Goal: Task Accomplishment & Management: Use online tool/utility

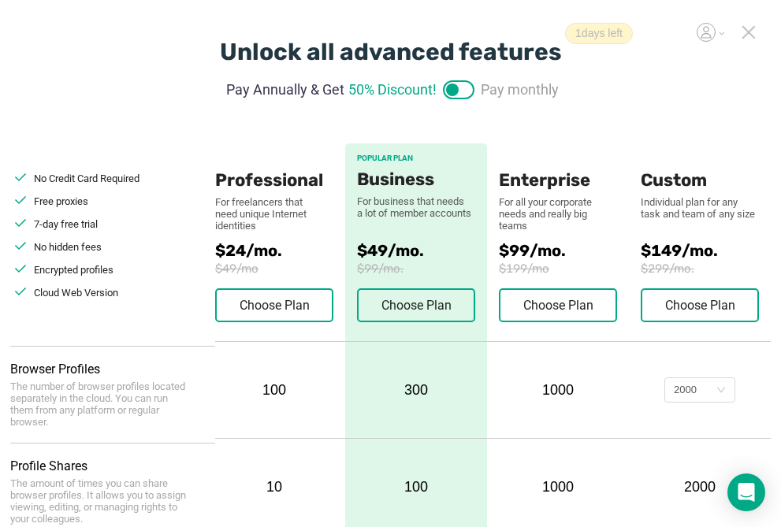
click at [749, 30] on icon at bounding box center [749, 32] width 14 height 14
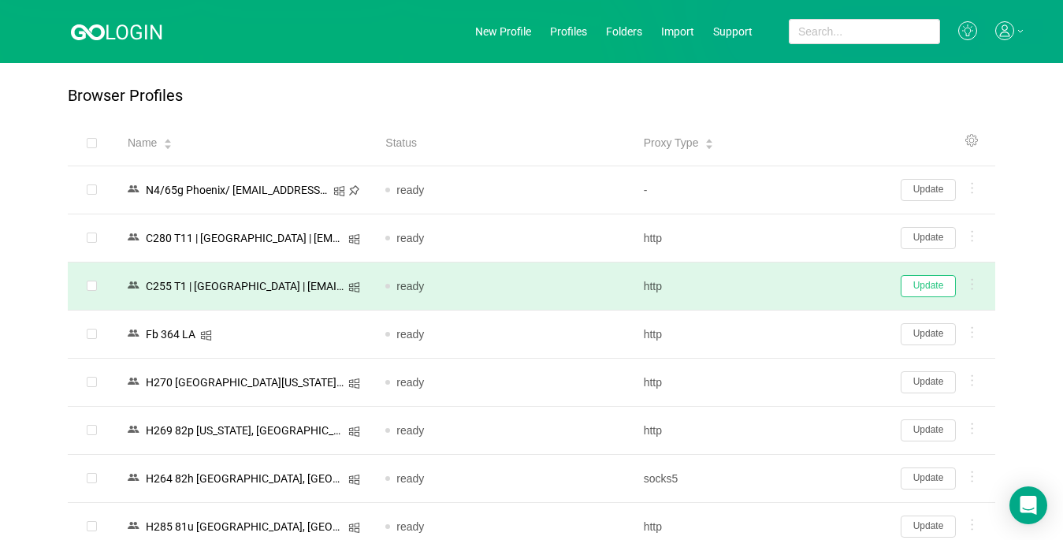
click at [794, 283] on button "Update" at bounding box center [928, 286] width 55 height 22
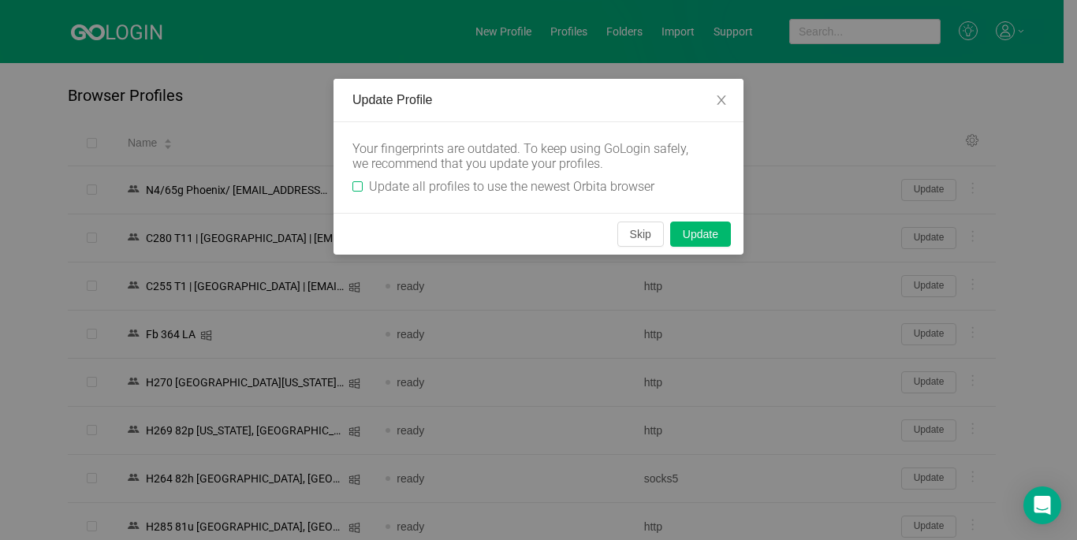
click at [363, 188] on span "Update all profiles to use the newest Orbita browser" at bounding box center [512, 186] width 298 height 15
click at [363, 188] on input "Update all profiles to use the newest Orbita browser" at bounding box center [357, 186] width 10 height 10
checkbox input "true"
click at [633, 235] on button "Skip" at bounding box center [640, 233] width 46 height 25
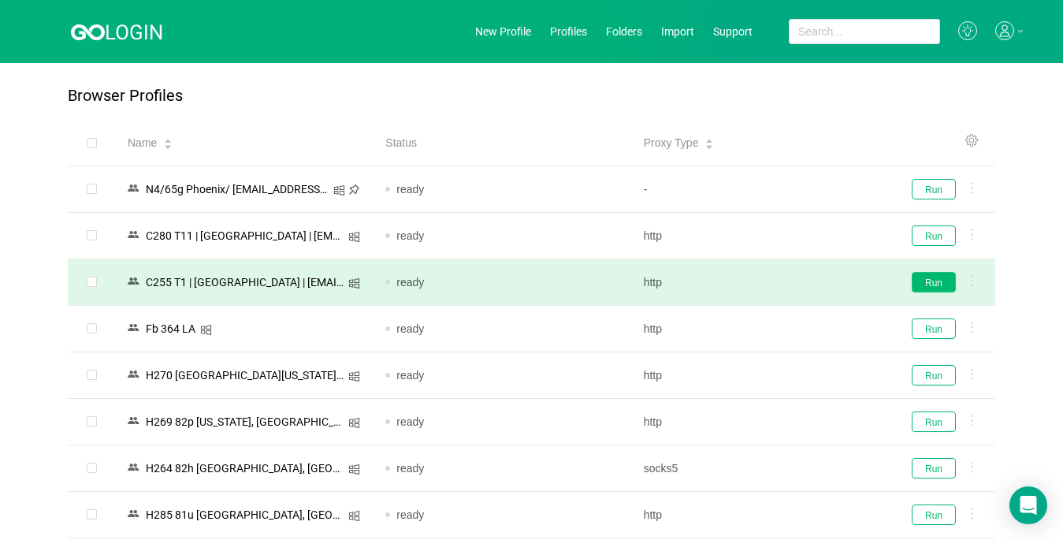
click at [794, 285] on button "Run" at bounding box center [934, 282] width 44 height 20
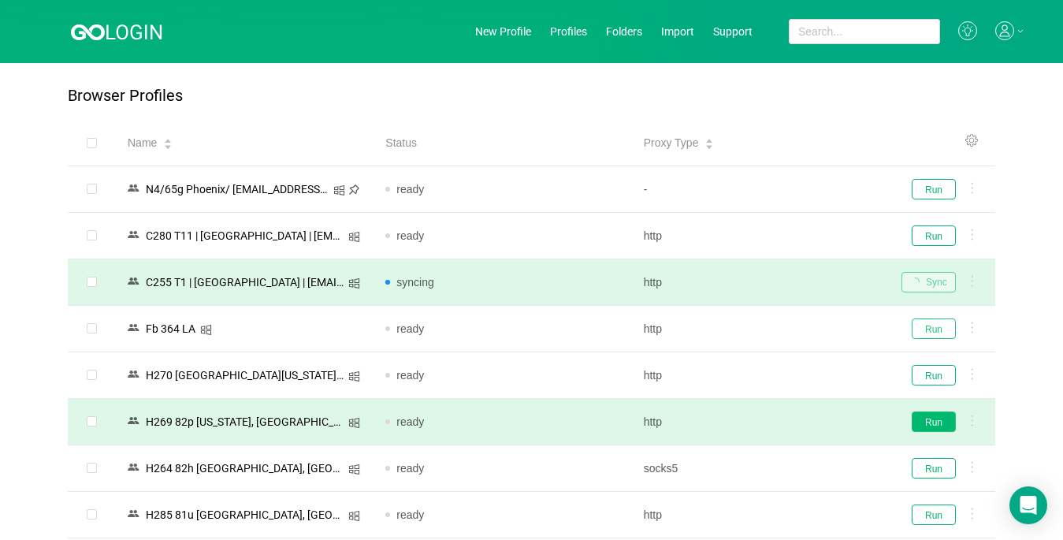
click at [794, 329] on button "Run" at bounding box center [934, 328] width 44 height 20
click at [794, 426] on button "Run" at bounding box center [934, 421] width 44 height 20
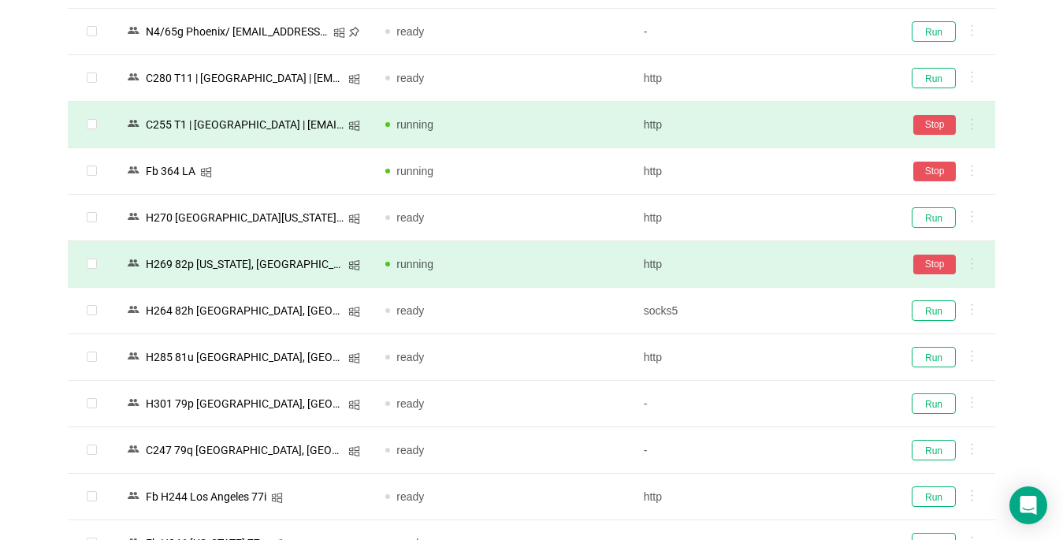
scroll to position [236, 0]
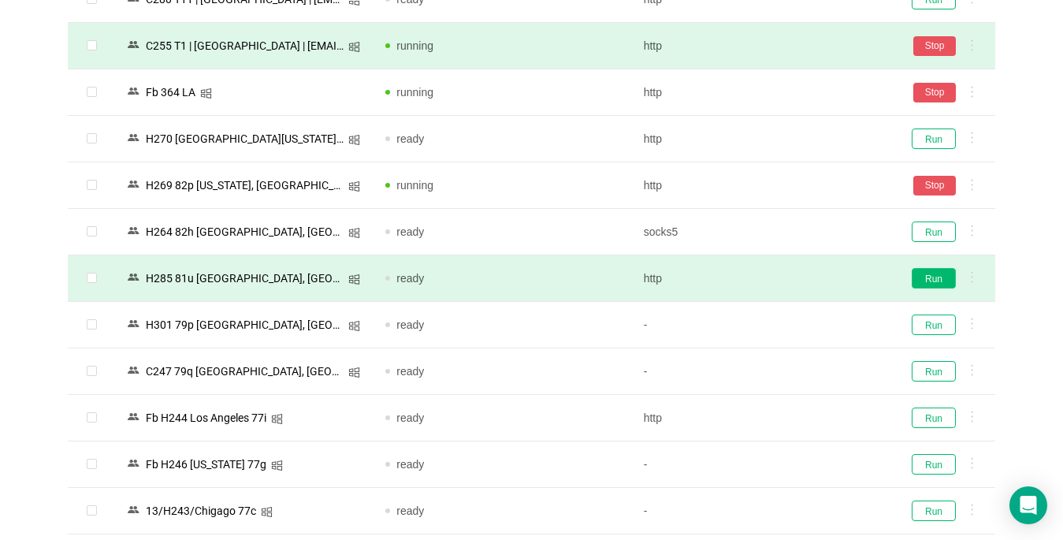
click at [794, 276] on button "Run" at bounding box center [934, 278] width 44 height 20
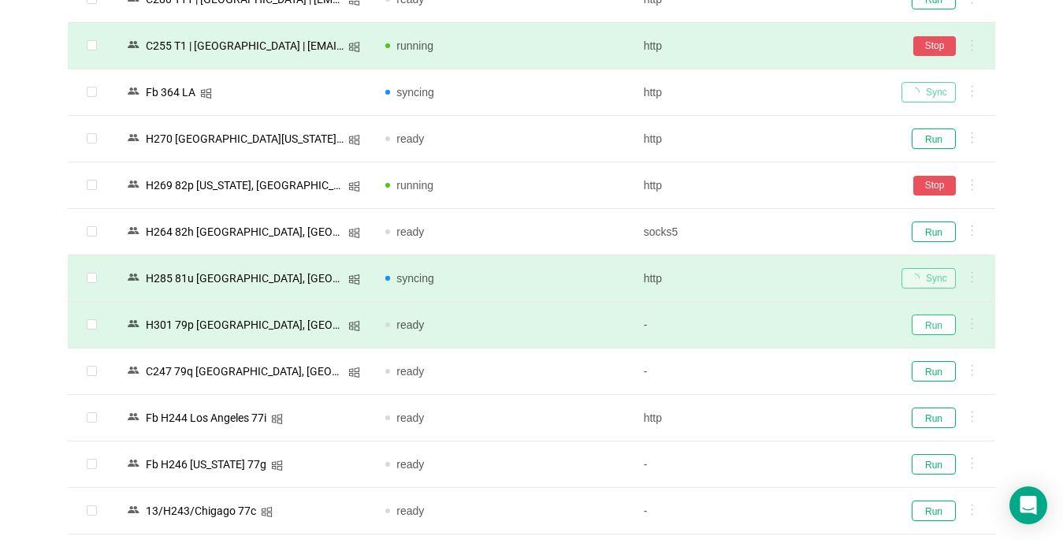
click at [794, 323] on button "Run" at bounding box center [934, 324] width 44 height 20
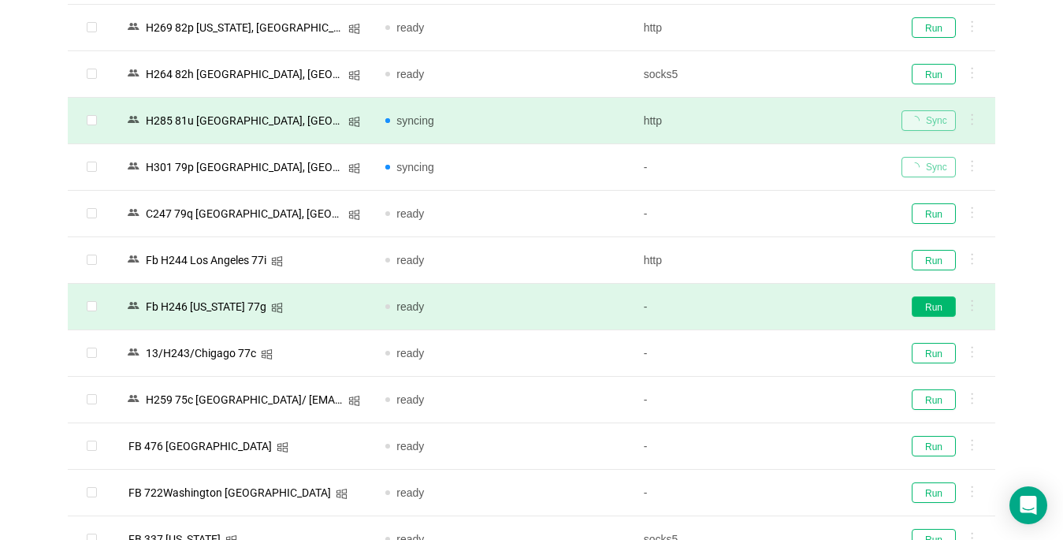
click at [794, 306] on button "Run" at bounding box center [934, 306] width 44 height 20
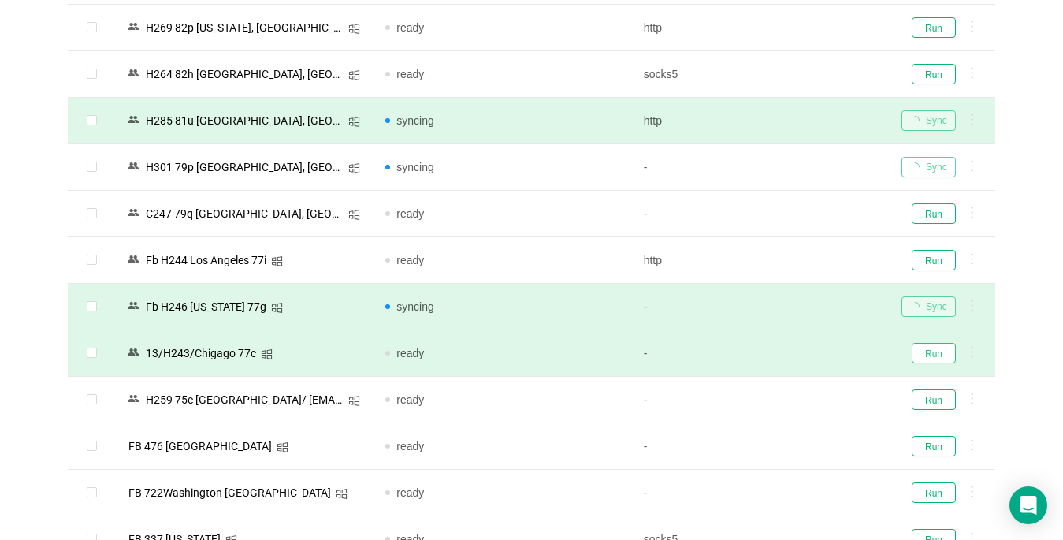
click at [794, 359] on button "Run" at bounding box center [934, 353] width 44 height 20
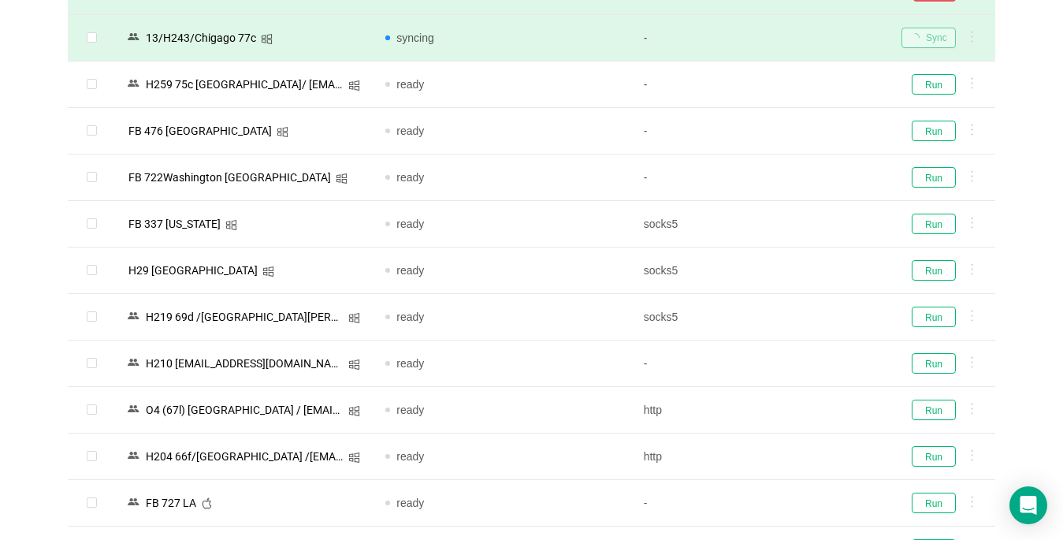
scroll to position [788, 0]
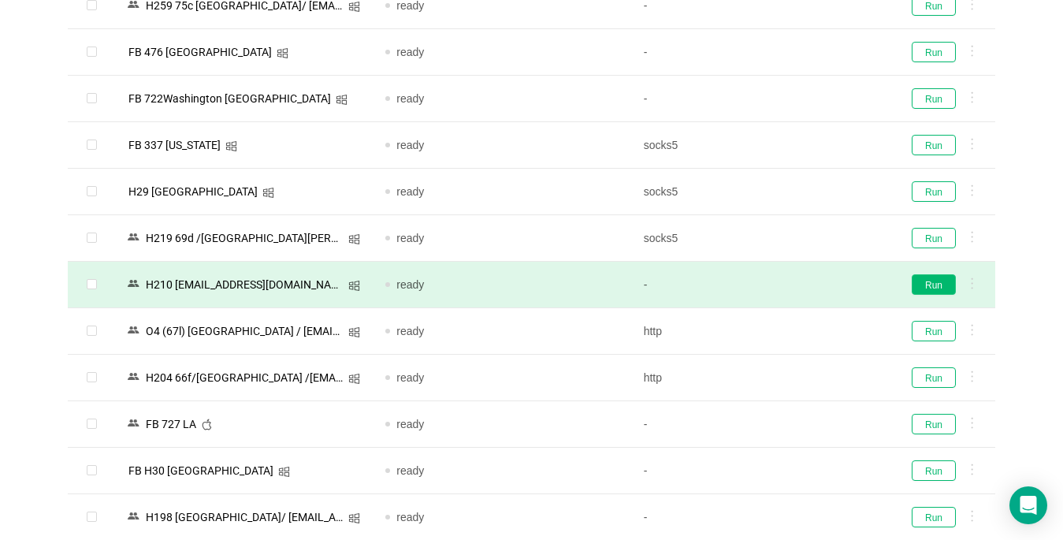
click at [794, 281] on button "Run" at bounding box center [934, 284] width 44 height 20
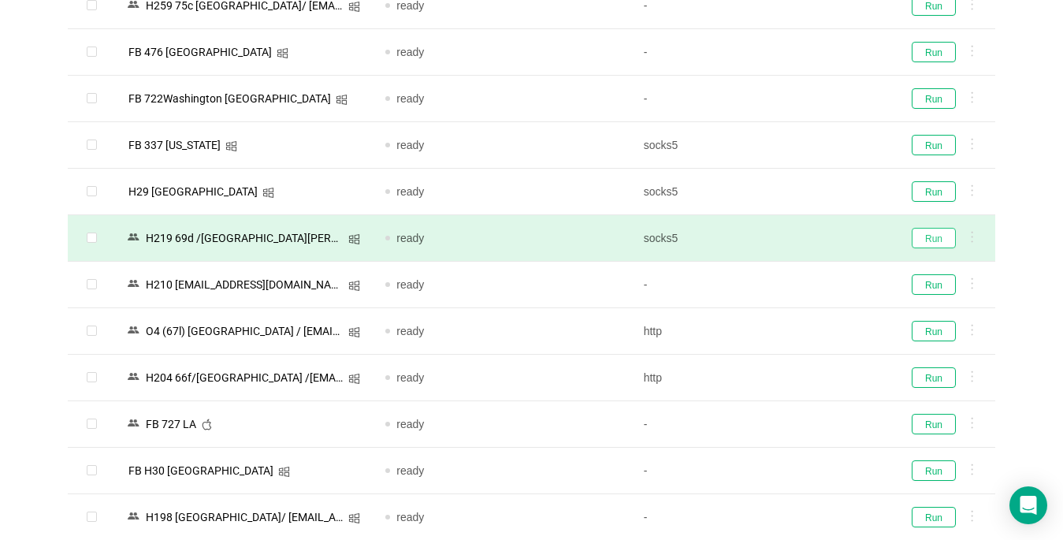
click at [794, 238] on button "Run" at bounding box center [934, 238] width 44 height 20
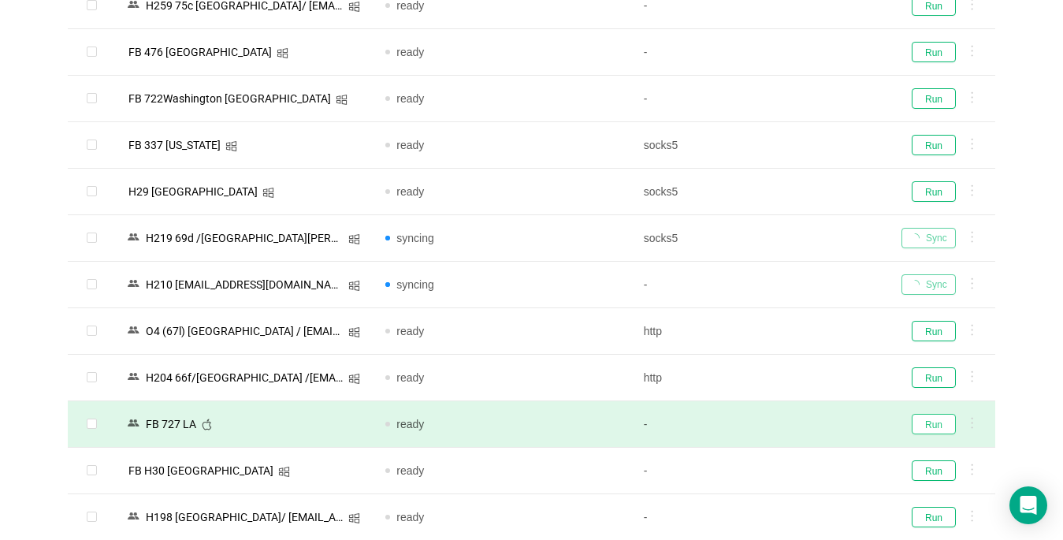
click at [794, 424] on button "Run" at bounding box center [934, 424] width 44 height 20
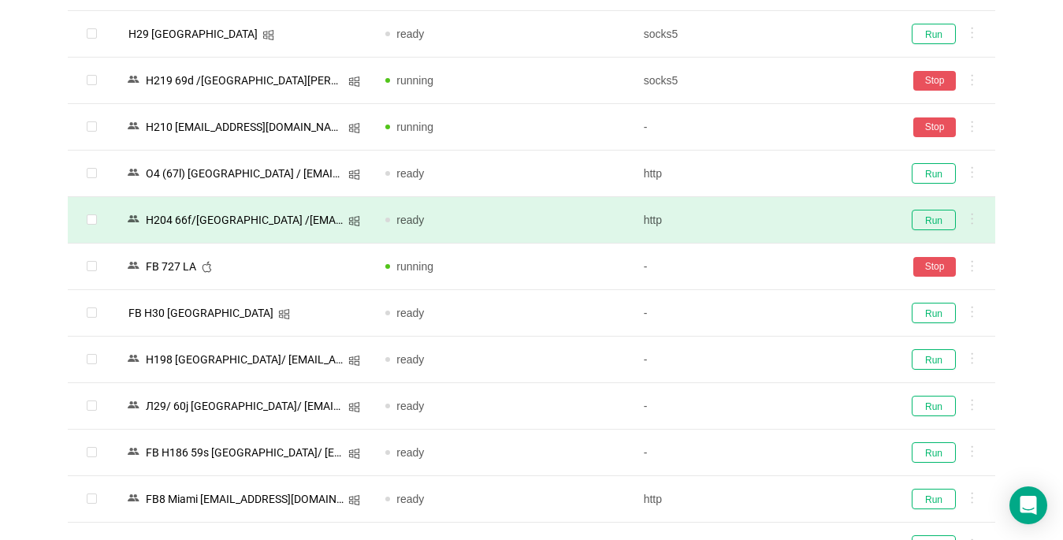
scroll to position [1103, 0]
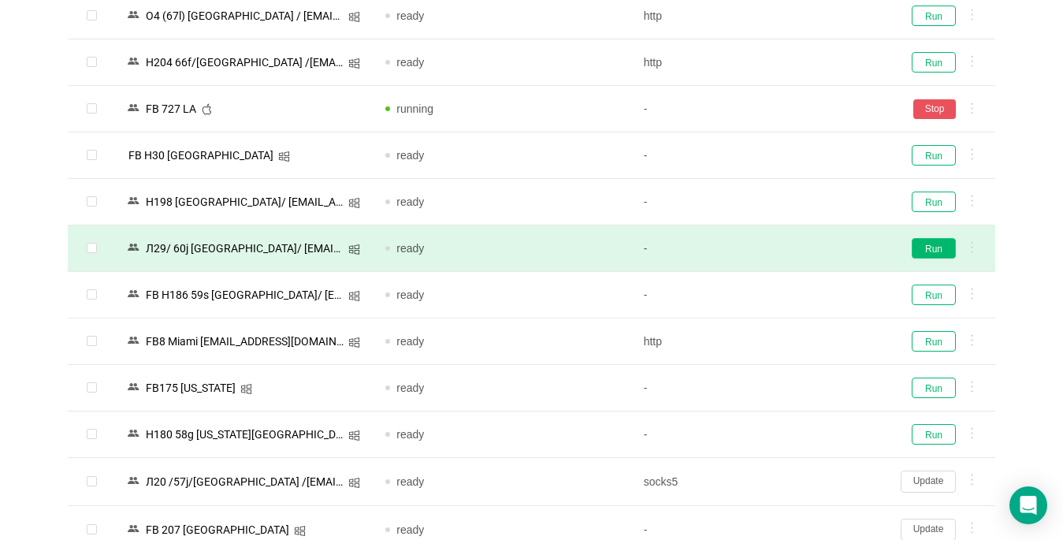
click at [794, 246] on button "Run" at bounding box center [934, 248] width 44 height 20
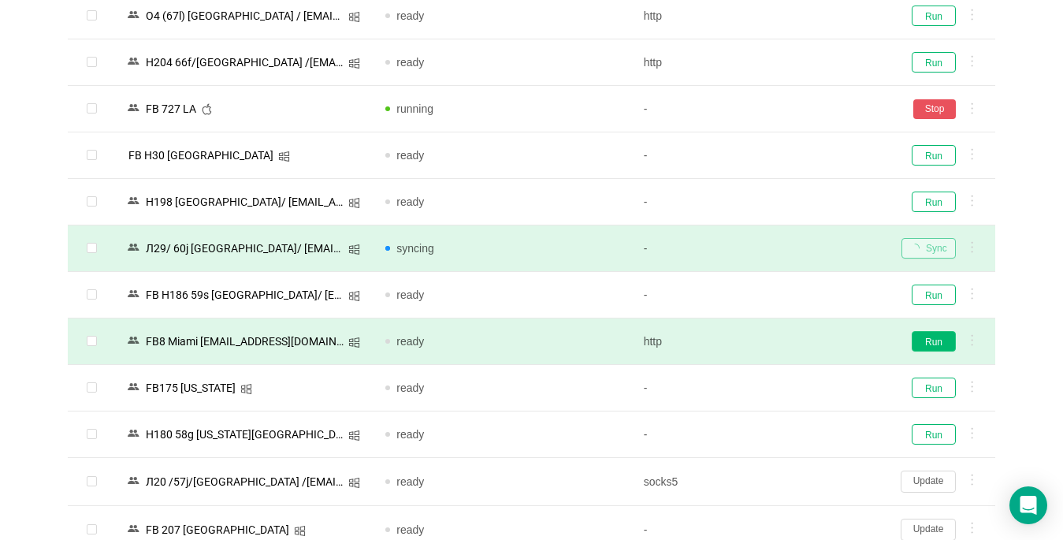
click at [794, 343] on button "Run" at bounding box center [934, 341] width 44 height 20
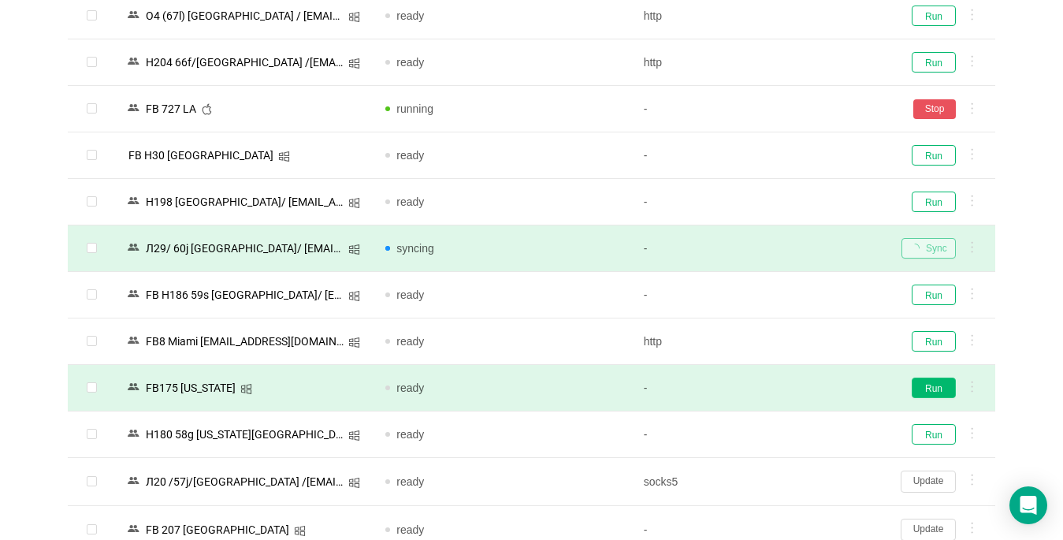
click at [794, 385] on button "Run" at bounding box center [934, 387] width 44 height 20
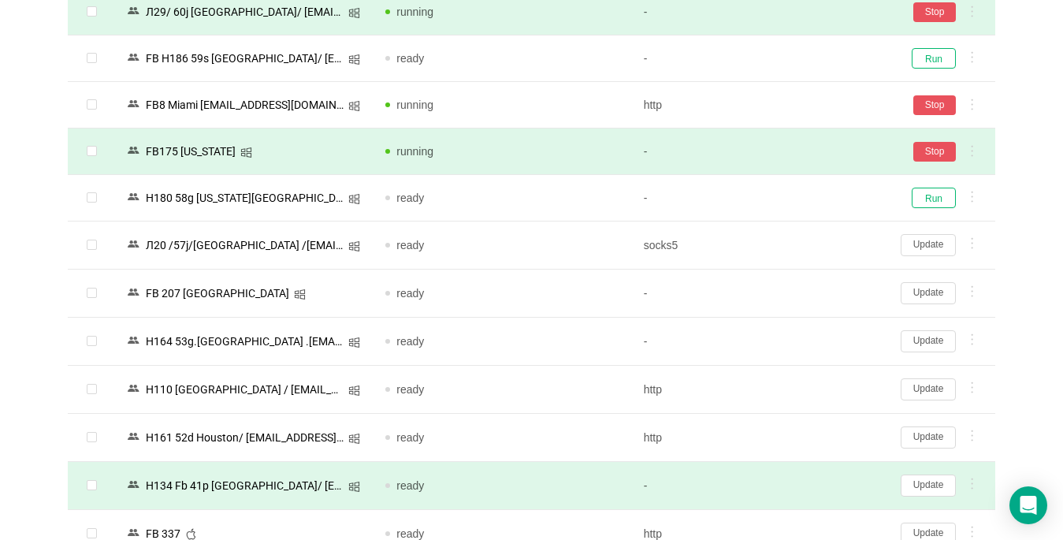
scroll to position [1497, 0]
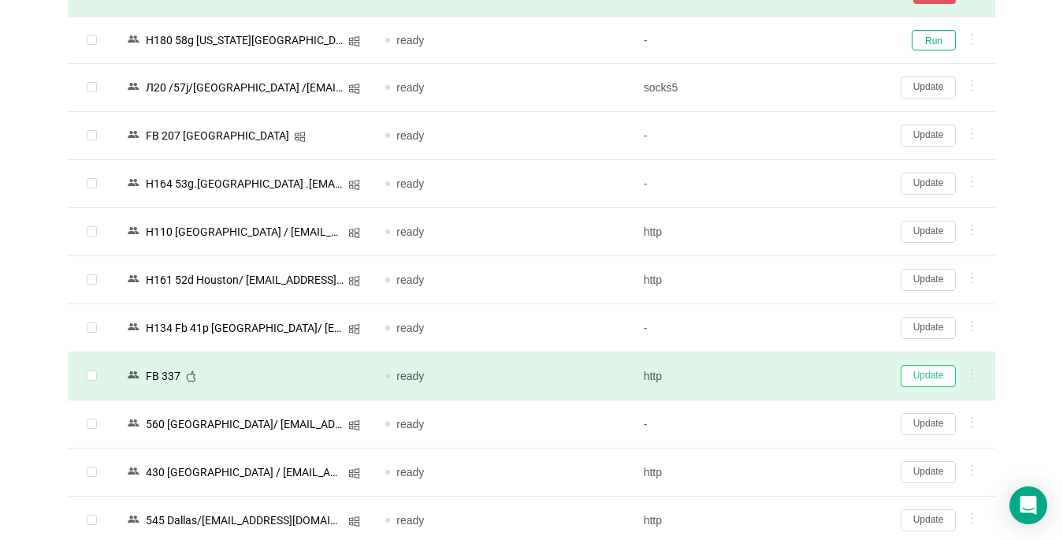
click at [794, 381] on button "Update" at bounding box center [928, 376] width 55 height 22
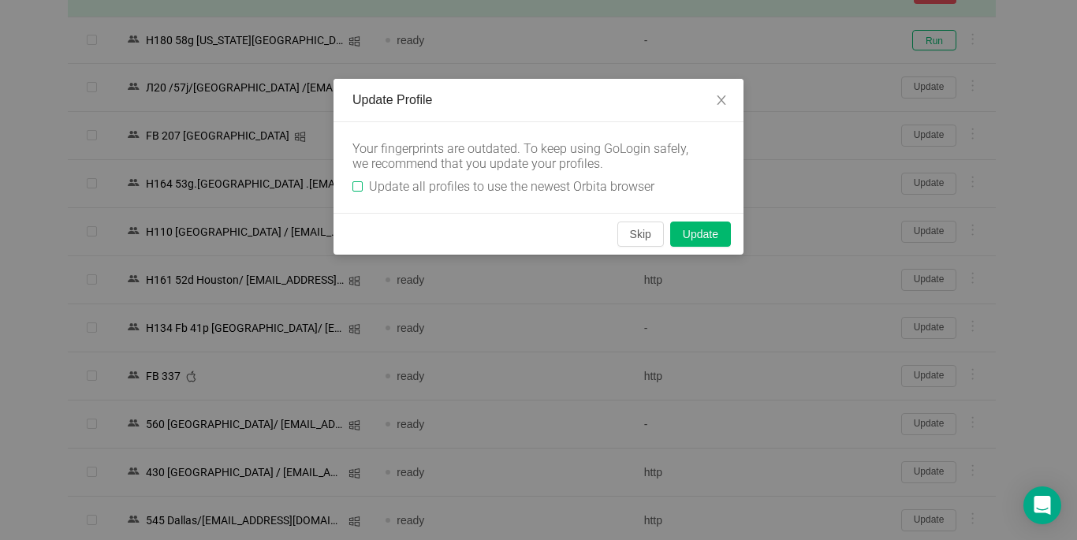
click at [352, 188] on input "Update all profiles to use the newest Orbita browser" at bounding box center [357, 186] width 10 height 10
checkbox input "true"
click at [634, 239] on button "Skip" at bounding box center [640, 233] width 46 height 25
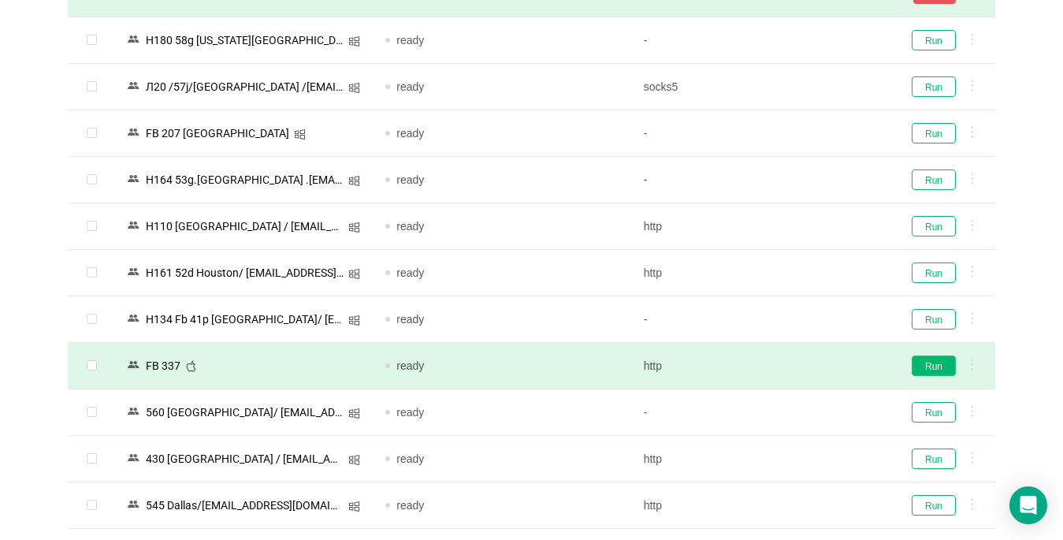
click at [794, 367] on button "Run" at bounding box center [934, 365] width 44 height 20
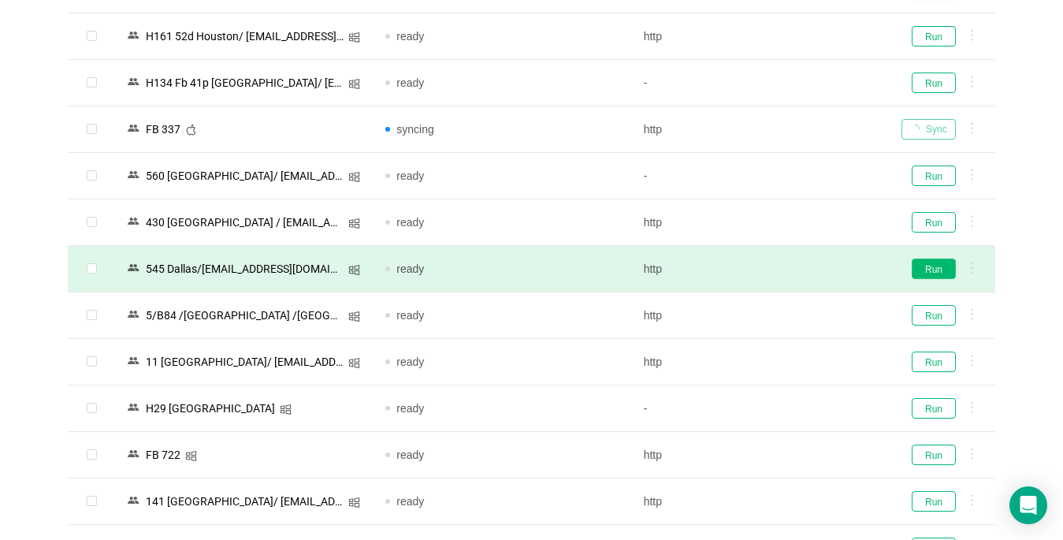
click at [794, 274] on button "Run" at bounding box center [934, 268] width 44 height 20
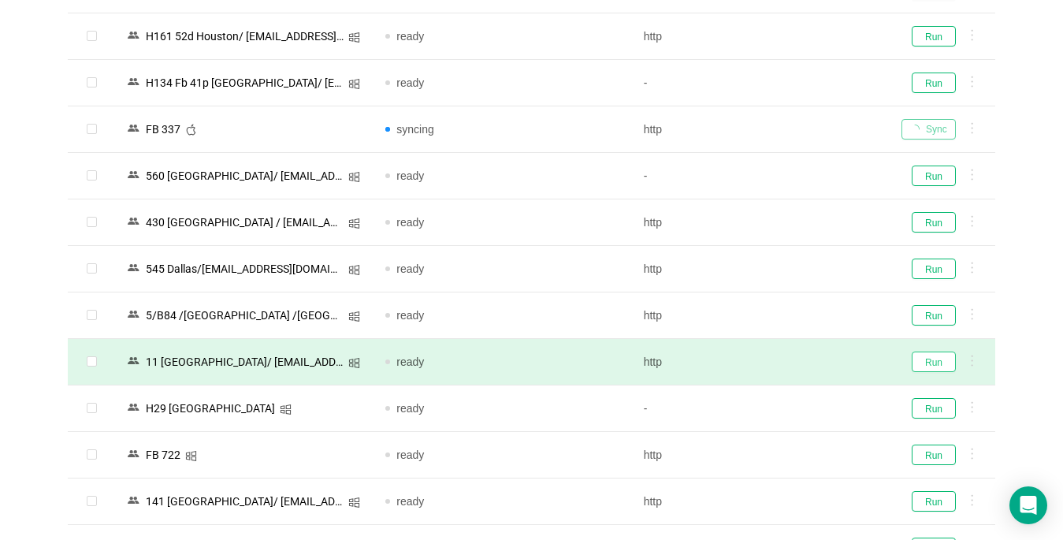
click at [794, 355] on button "Run" at bounding box center [934, 361] width 44 height 20
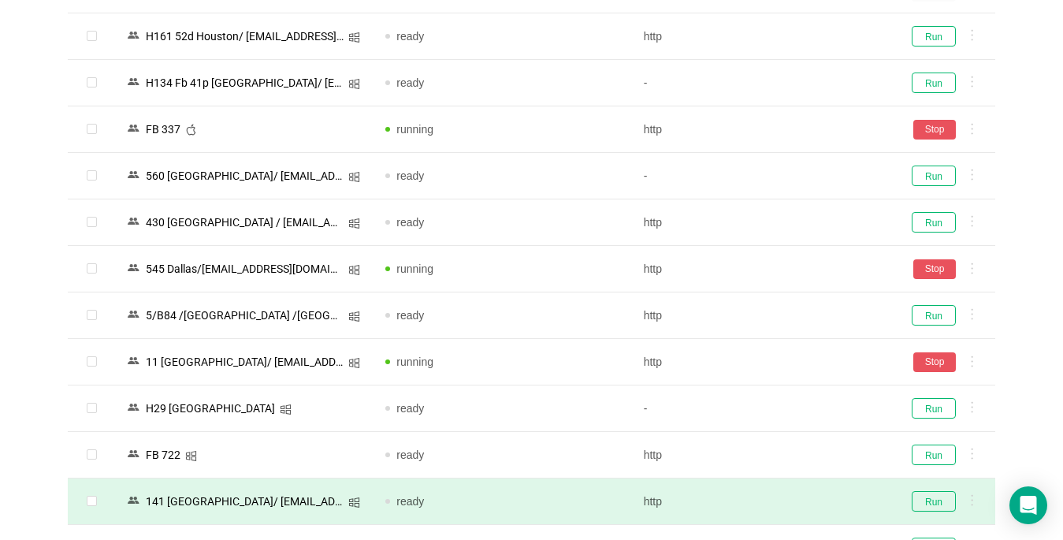
scroll to position [1891, 0]
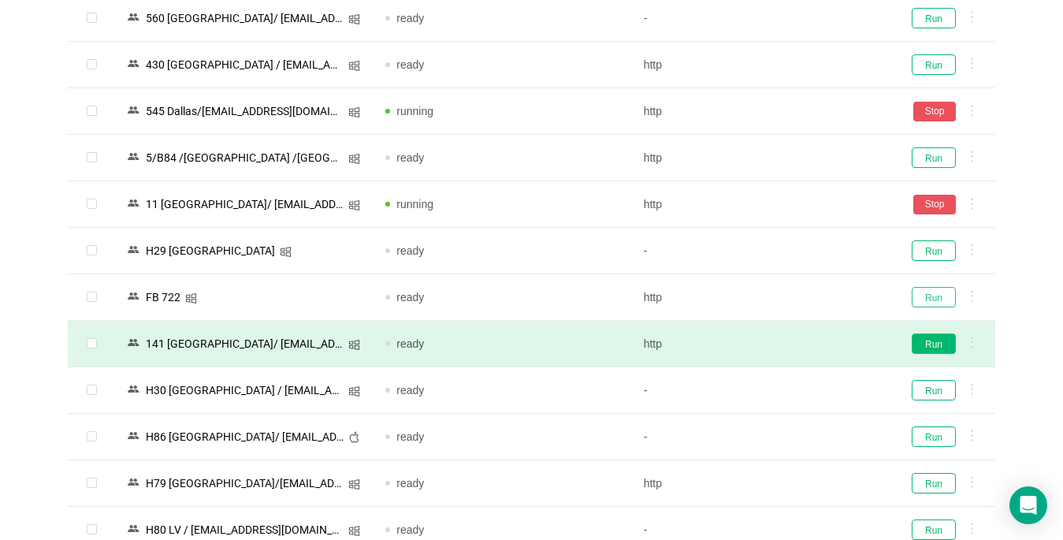
click at [794, 299] on button "Run" at bounding box center [934, 297] width 44 height 20
click at [794, 347] on button "Run" at bounding box center [934, 343] width 44 height 20
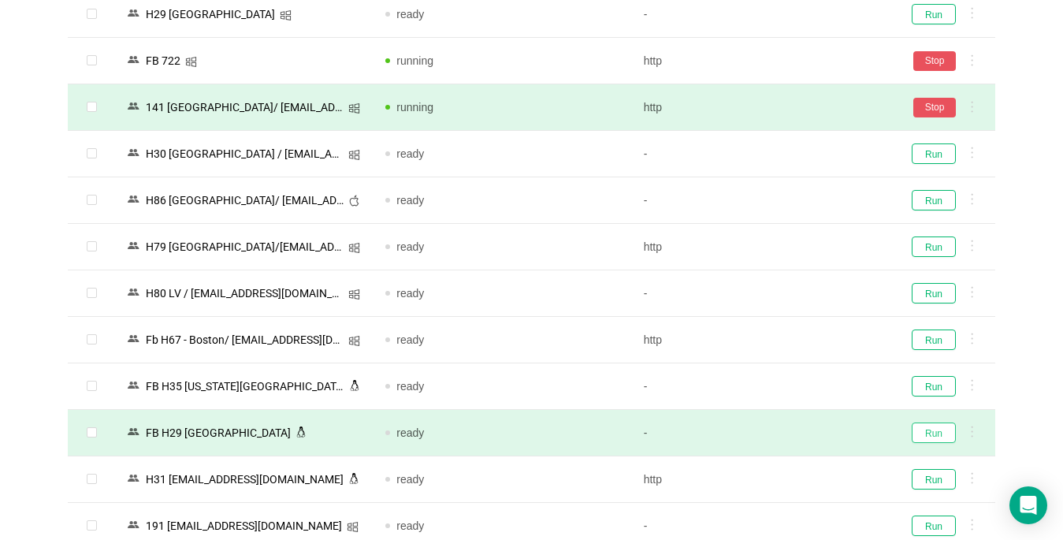
click at [794, 431] on button "Run" at bounding box center [934, 432] width 44 height 20
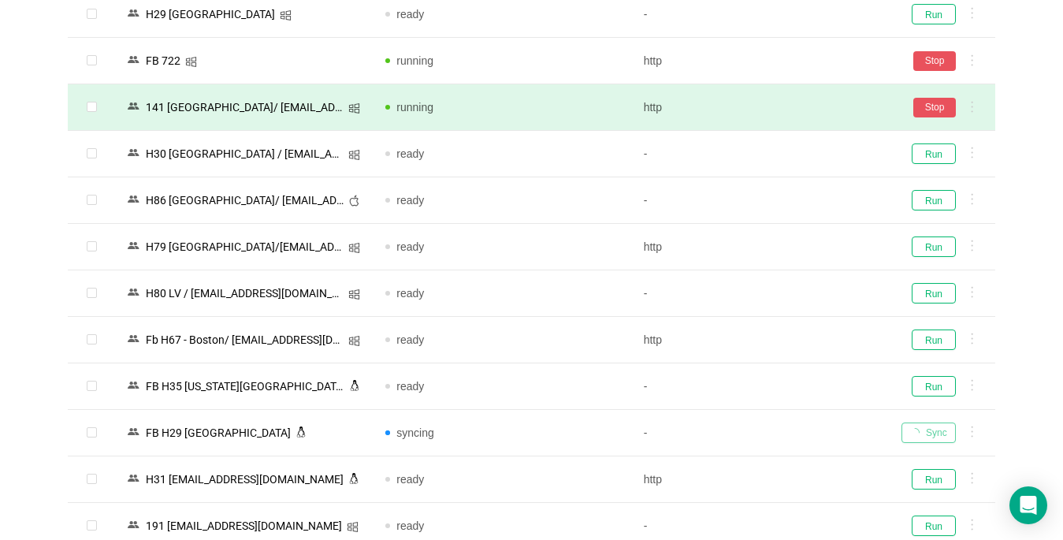
scroll to position [2285, 0]
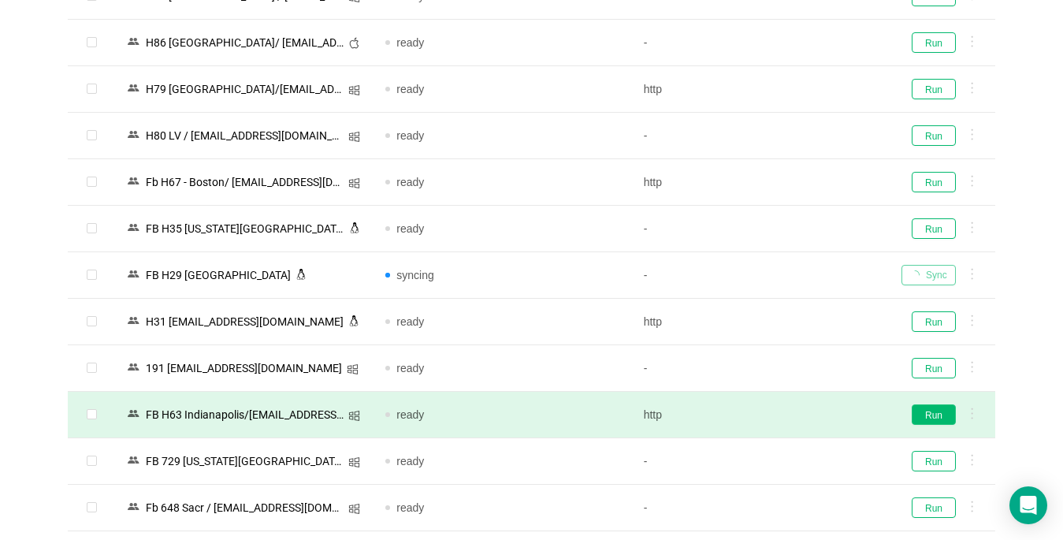
click at [794, 415] on button "Run" at bounding box center [934, 414] width 44 height 20
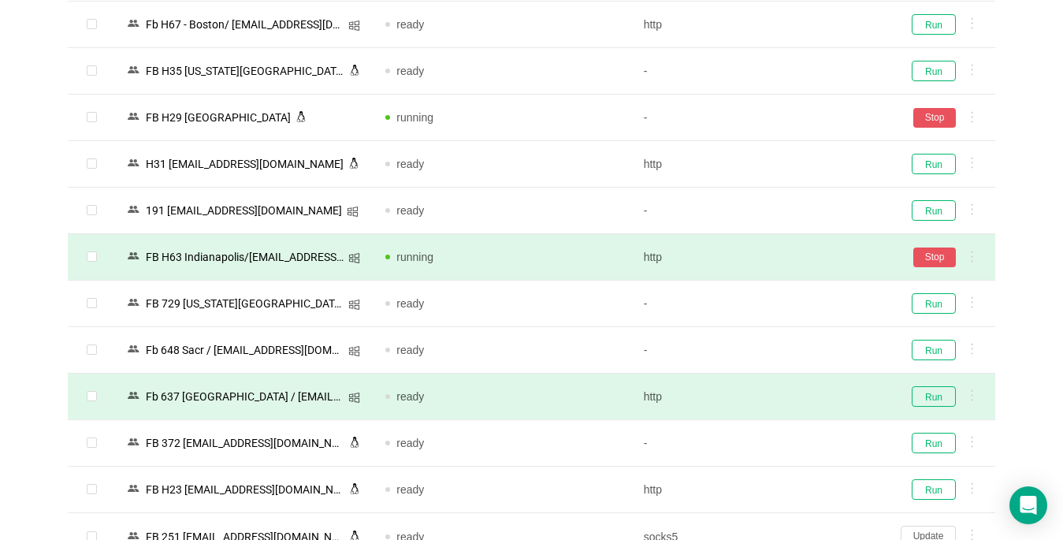
scroll to position [2522, 0]
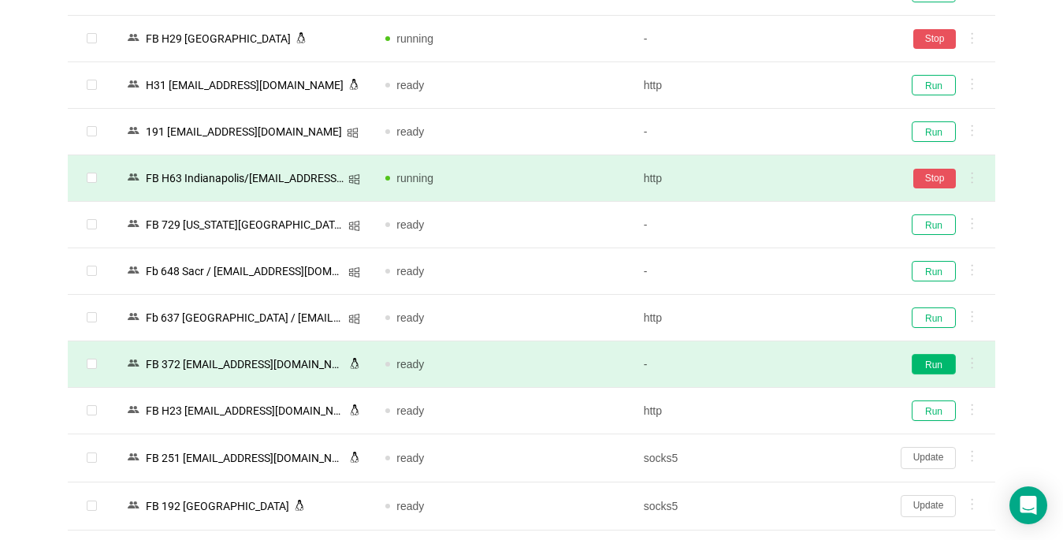
click at [794, 362] on button "Run" at bounding box center [934, 364] width 44 height 20
click at [794, 452] on button "Update" at bounding box center [928, 458] width 55 height 22
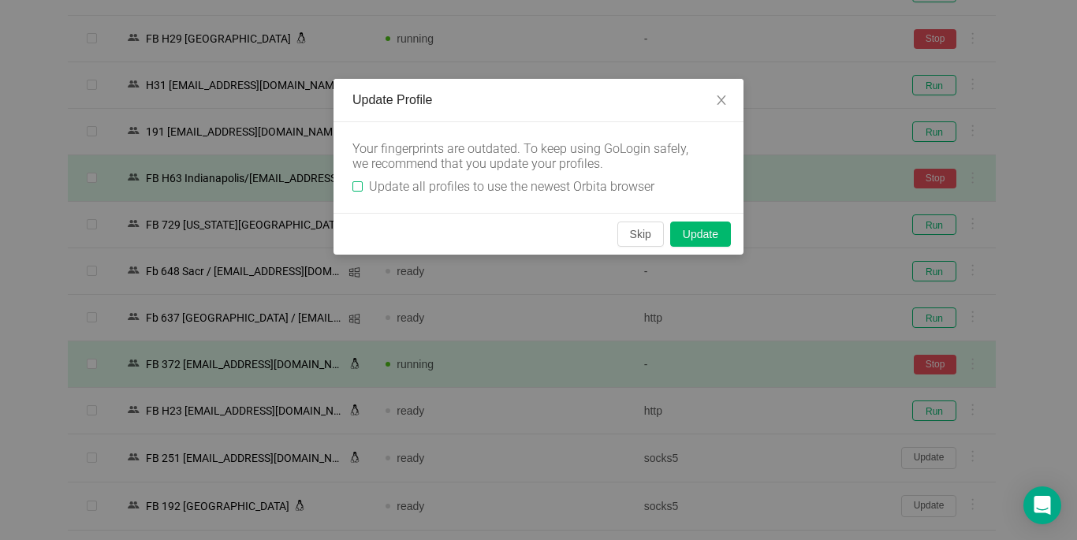
click at [363, 185] on span "Update all profiles to use the newest Orbita browser" at bounding box center [512, 186] width 298 height 15
click at [363, 185] on input "Update all profiles to use the newest Orbita browser" at bounding box center [357, 186] width 10 height 10
checkbox input "true"
click at [629, 232] on button "Skip" at bounding box center [640, 233] width 46 height 25
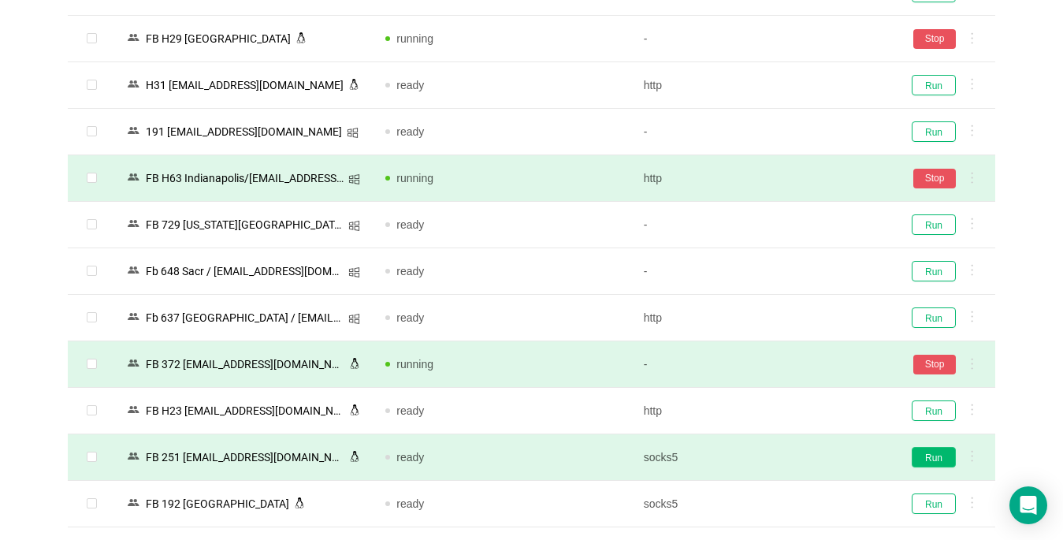
click at [794, 458] on button "Run" at bounding box center [934, 457] width 44 height 20
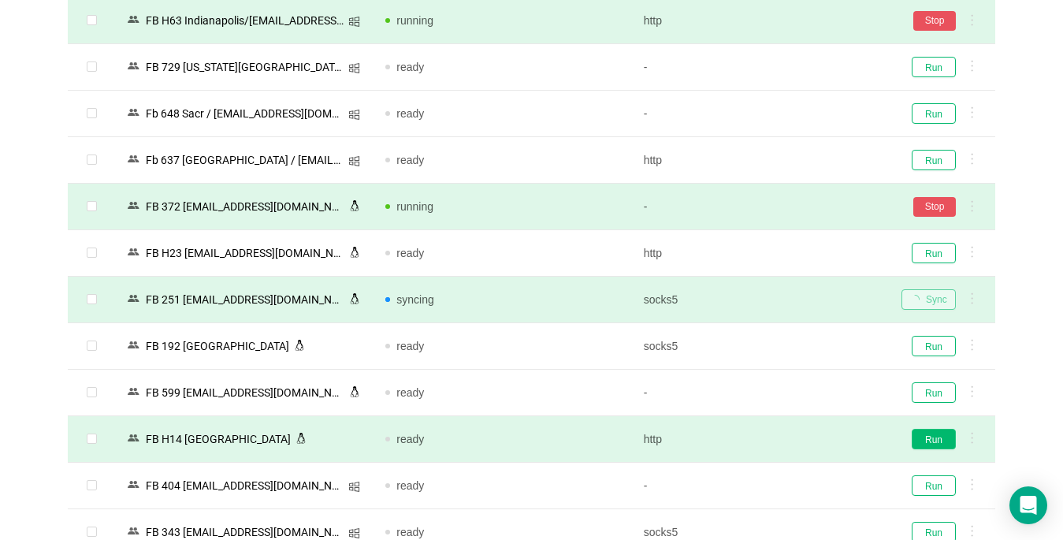
click at [794, 434] on button "Run" at bounding box center [934, 439] width 44 height 20
